Goal: Transaction & Acquisition: Purchase product/service

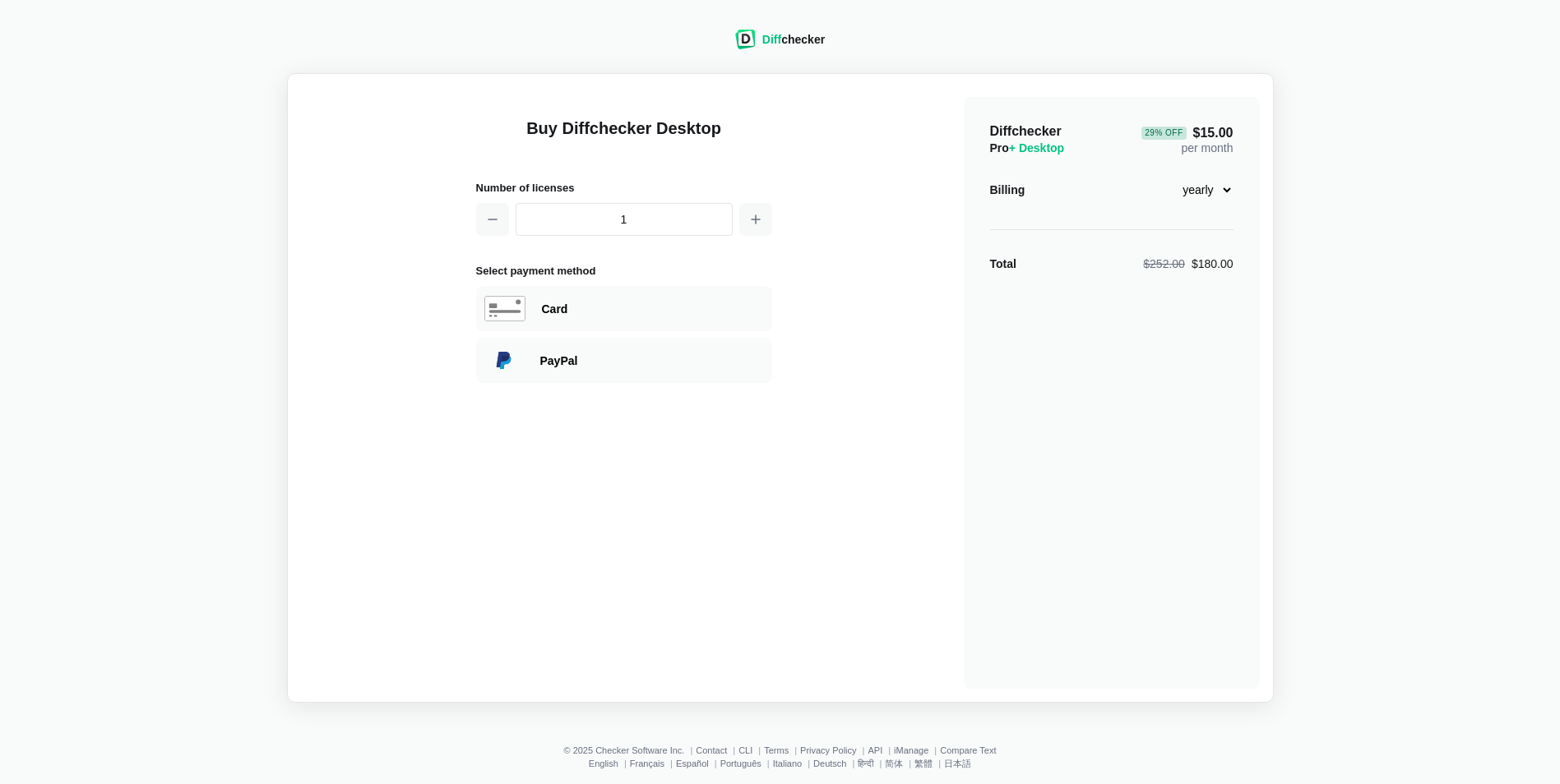
click at [1221, 189] on select "monthly yearly" at bounding box center [1198, 190] width 71 height 28
click at [1163, 176] on select "monthly yearly" at bounding box center [1198, 190] width 71 height 28
click at [1223, 188] on select "monthly yearly" at bounding box center [1198, 190] width 71 height 28
select select "desktop-yearly-180"
click at [1163, 176] on select "monthly yearly" at bounding box center [1198, 190] width 71 height 28
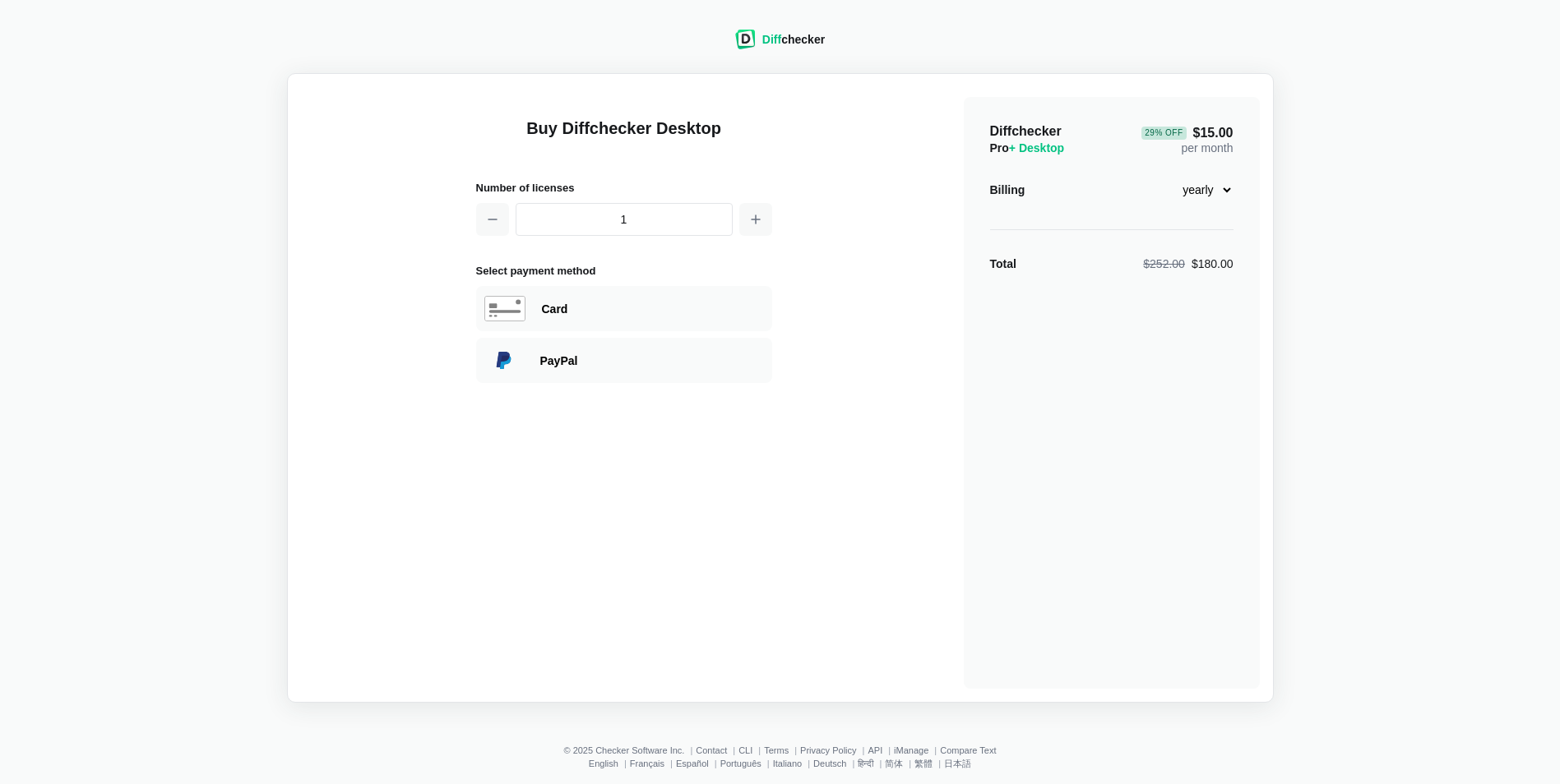
click at [977, 368] on div "Diffchecker Pro + Desktop 29 % Off $15.00 per month Billing monthly yearly Tota…" at bounding box center [1112, 392] width 296 height 592
click at [746, 219] on button "button" at bounding box center [756, 219] width 33 height 33
click at [483, 220] on button "button" at bounding box center [493, 219] width 33 height 33
type input "1"
click at [1217, 185] on select "monthly yearly" at bounding box center [1198, 190] width 71 height 28
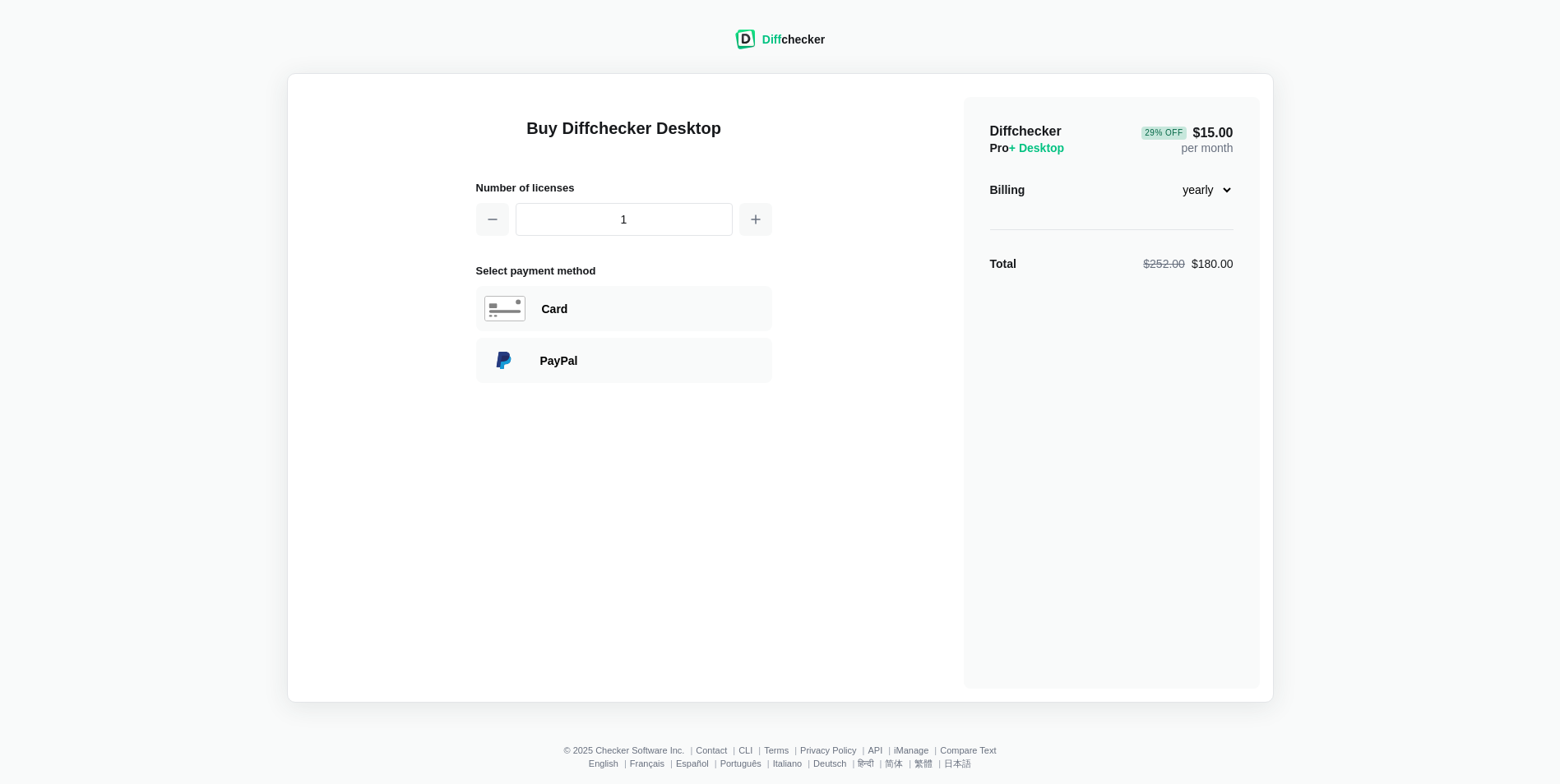
select select "desktop-monthly-21"
click at [1163, 176] on select "monthly yearly" at bounding box center [1198, 190] width 71 height 28
click at [763, 217] on button "button" at bounding box center [756, 219] width 33 height 33
click at [505, 222] on button "button" at bounding box center [493, 219] width 33 height 33
click at [758, 229] on button "button" at bounding box center [756, 219] width 33 height 33
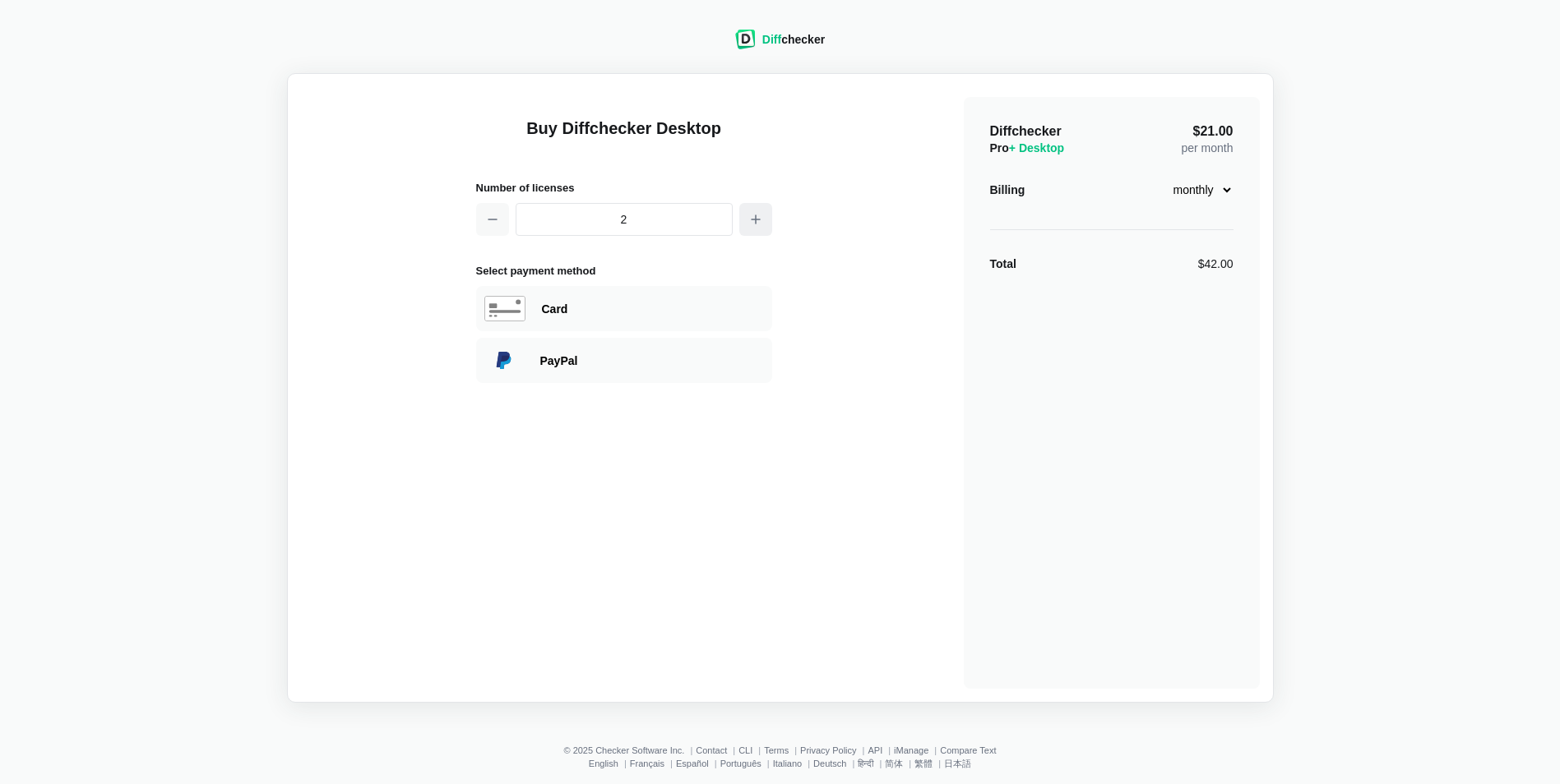
click at [751, 211] on button "button" at bounding box center [756, 219] width 33 height 33
click at [476, 219] on button "button" at bounding box center [493, 219] width 33 height 33
type input "1"
click at [476, 219] on button "button" at bounding box center [493, 219] width 33 height 33
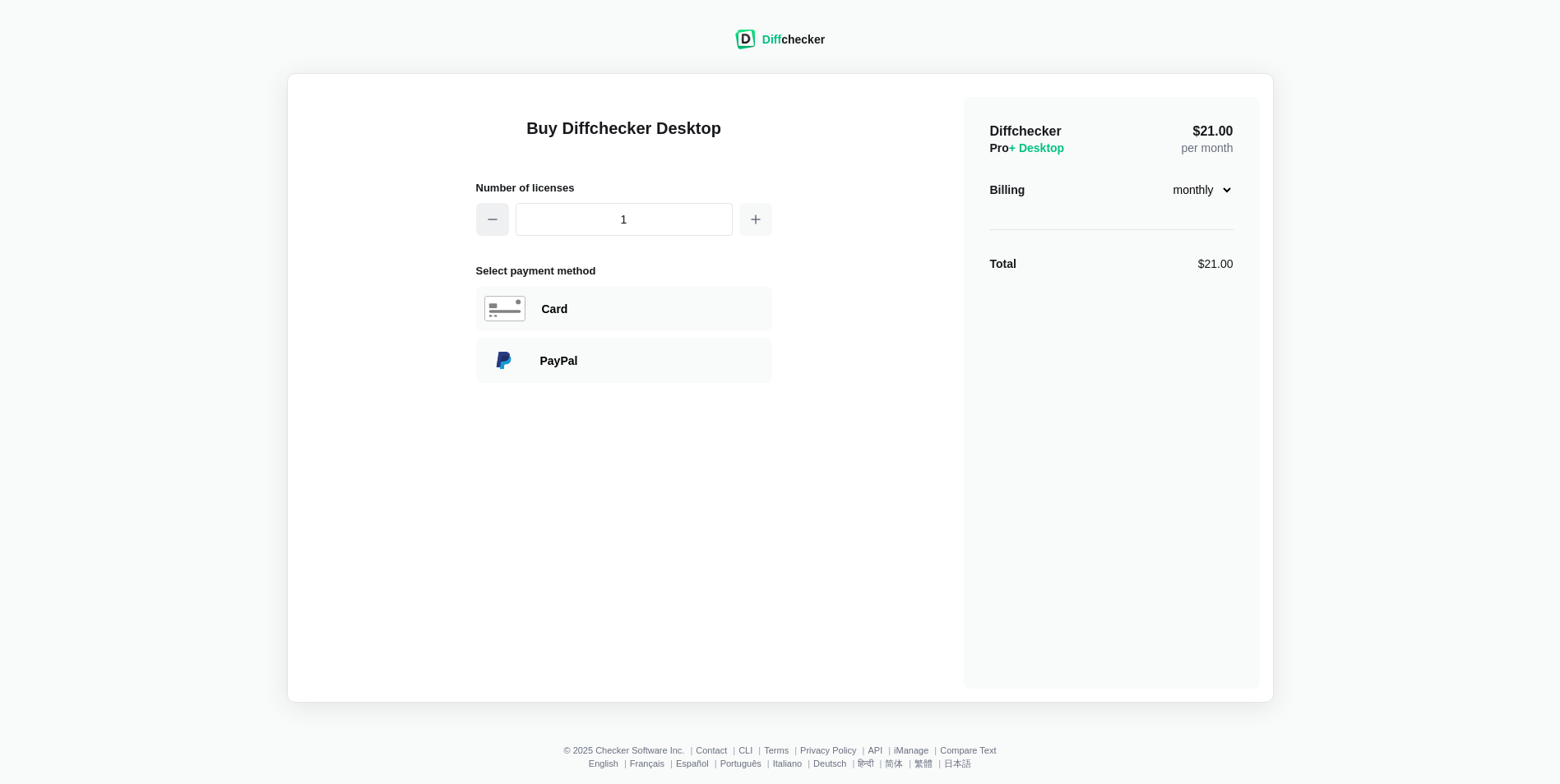
click at [476, 219] on button "button" at bounding box center [493, 219] width 33 height 33
